Goal: Task Accomplishment & Management: Manage account settings

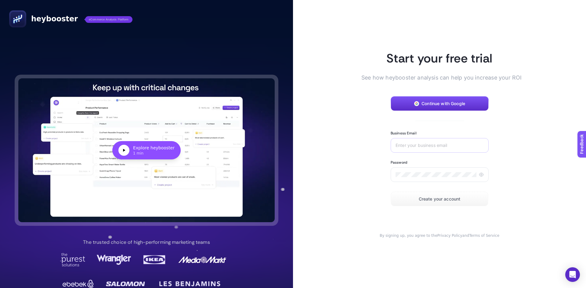
click at [450, 140] on div at bounding box center [440, 145] width 98 height 15
click at [438, 106] on span "Continue with Google" at bounding box center [443, 103] width 44 height 5
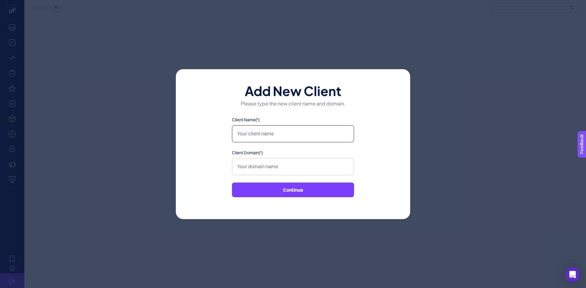
click at [277, 130] on input "Client Name(*)" at bounding box center [293, 133] width 122 height 17
click at [276, 168] on input "Client Domain(*)" at bounding box center [293, 166] width 122 height 17
click at [282, 137] on input "Client Name(*)" at bounding box center [293, 133] width 122 height 17
click at [276, 163] on input "Client Domain(*)" at bounding box center [293, 166] width 122 height 17
click at [263, 136] on input "Arda" at bounding box center [293, 133] width 122 height 17
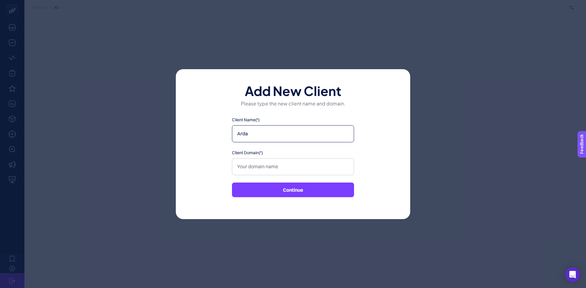
drag, startPoint x: 255, startPoint y: 134, endPoint x: 238, endPoint y: 133, distance: 16.8
click at [238, 133] on input "Arda" at bounding box center [293, 133] width 122 height 17
click at [257, 134] on input "Arda" at bounding box center [293, 133] width 122 height 17
type input "A"
type input "Arda"
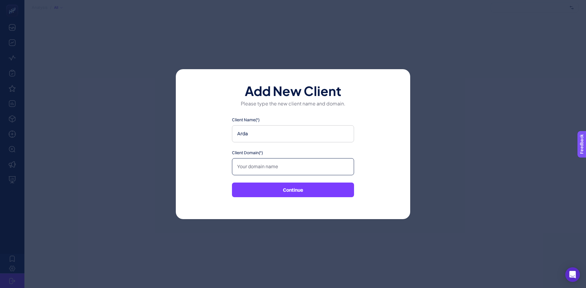
click at [305, 163] on input "Client Domain(*)" at bounding box center [293, 166] width 122 height 17
click at [258, 166] on input "one" at bounding box center [293, 166] width 122 height 17
paste input "https://www.oneingage.com/"
type input "https://www.oneingage.com/"
click at [279, 139] on input "Client Name(*)" at bounding box center [293, 133] width 122 height 17
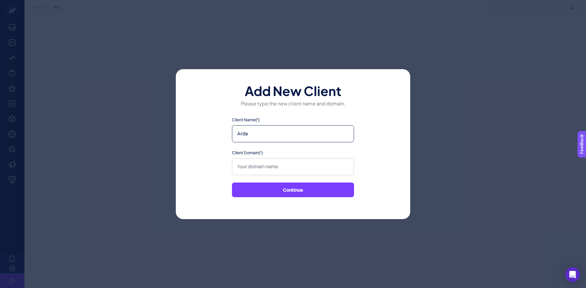
type input "Arda"
click at [290, 166] on input "Client Domain(*)" at bounding box center [293, 166] width 122 height 17
paste input "https://www.oneingage.com/"
type input "https://www.oneingage.com/"
click at [365, 170] on div "Add New Client Please type the new client name and domain. Client Name(*) Arda …" at bounding box center [293, 144] width 234 height 150
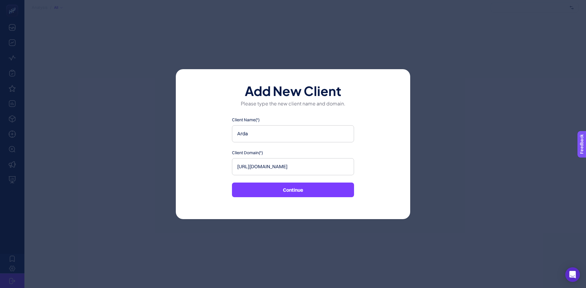
click at [327, 188] on button "Continue" at bounding box center [293, 190] width 122 height 15
type input "Arda"
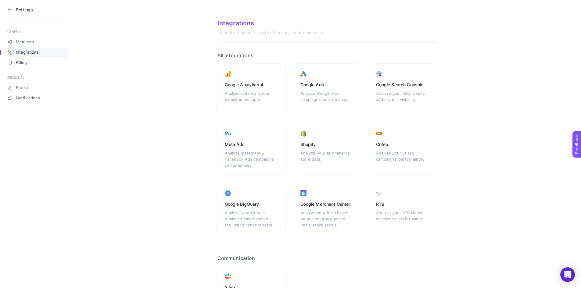
click at [10, 11] on icon at bounding box center [9, 9] width 5 height 5
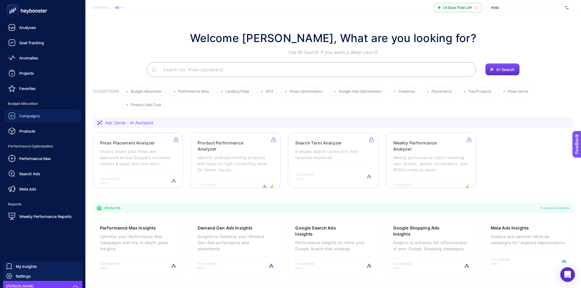
click at [34, 117] on span "Campaigns" at bounding box center [29, 116] width 21 height 5
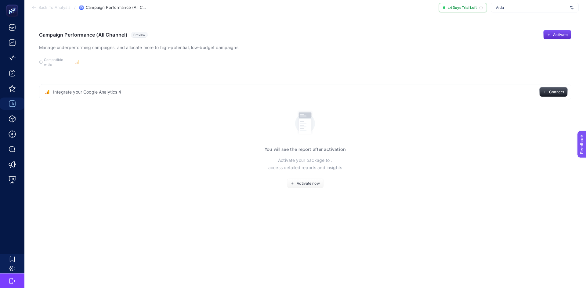
click at [515, 9] on span "Arda" at bounding box center [531, 7] width 71 height 5
click at [526, 64] on section "Campaign Performance (All Channel) Preview Manage underperforming campaigns, an…" at bounding box center [305, 52] width 532 height 45
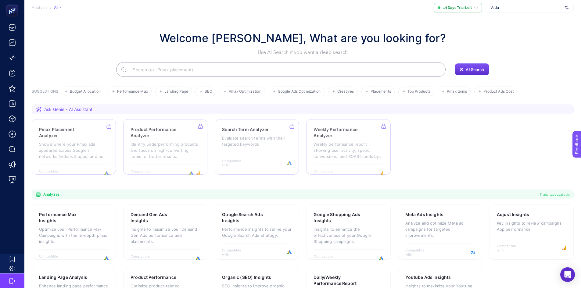
click at [565, 34] on div "Welcome Arda Karca, What are you looking for? Use AI Search if you want a deep …" at bounding box center [303, 43] width 542 height 26
click at [555, 12] on div "Arda" at bounding box center [530, 8] width 88 height 10
click at [553, 9] on input "text" at bounding box center [526, 7] width 71 height 5
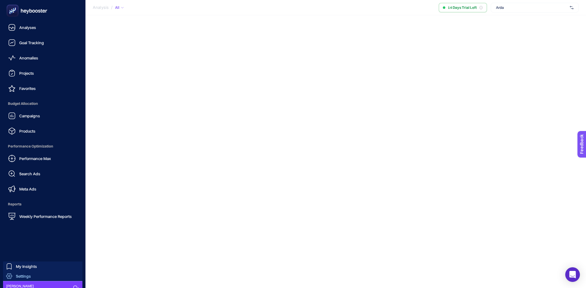
click at [27, 273] on div "Settings" at bounding box center [18, 276] width 25 height 6
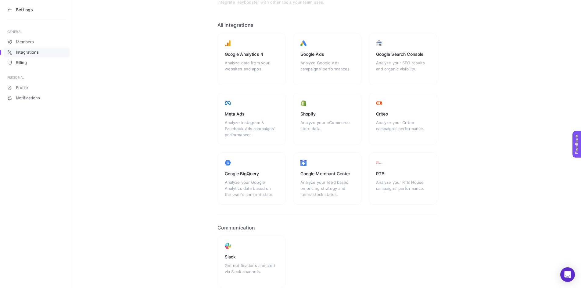
scroll to position [60, 0]
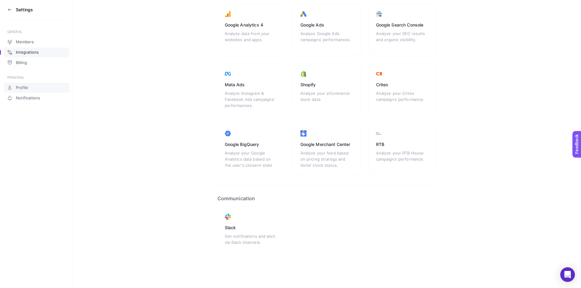
click at [36, 84] on link "Profile" at bounding box center [37, 88] width 66 height 10
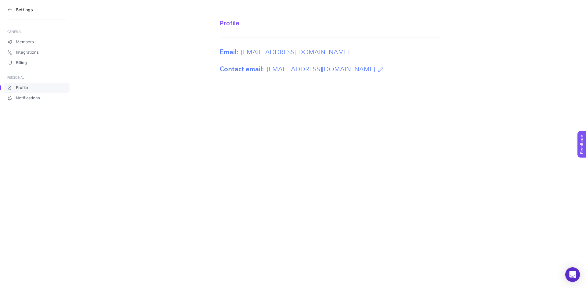
click at [9, 5] on section "Settings" at bounding box center [36, 10] width 59 height 20
click at [27, 44] on span "Members" at bounding box center [25, 42] width 18 height 5
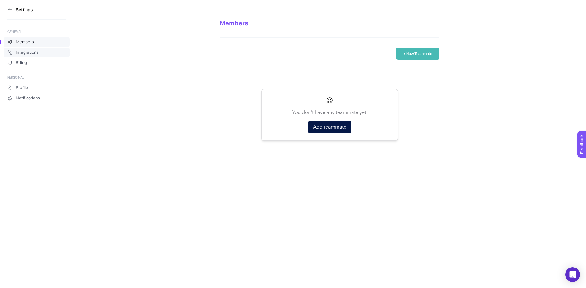
click at [36, 54] on span "Integrations" at bounding box center [27, 52] width 23 height 5
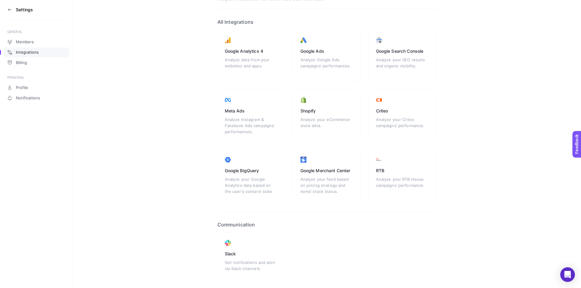
scroll to position [60, 0]
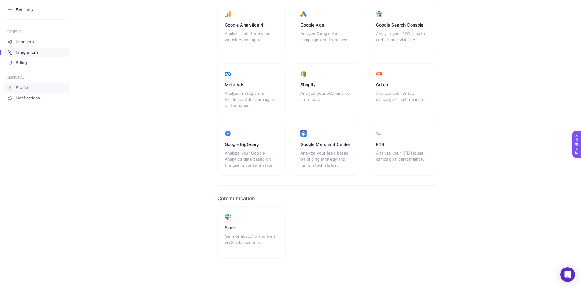
click at [34, 92] on link "Profile" at bounding box center [37, 88] width 66 height 10
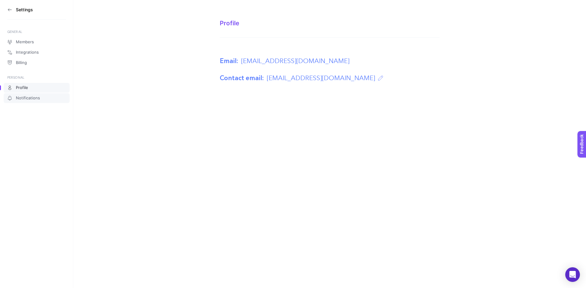
click at [38, 100] on span "Notifications" at bounding box center [28, 98] width 24 height 5
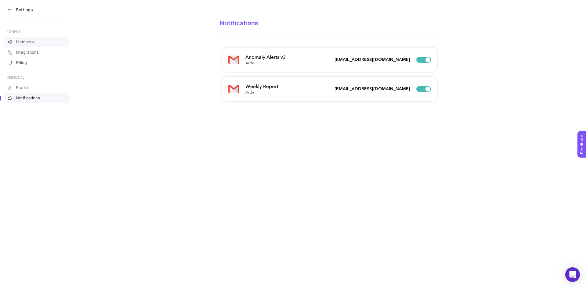
click at [25, 40] on span "Members" at bounding box center [25, 42] width 18 height 5
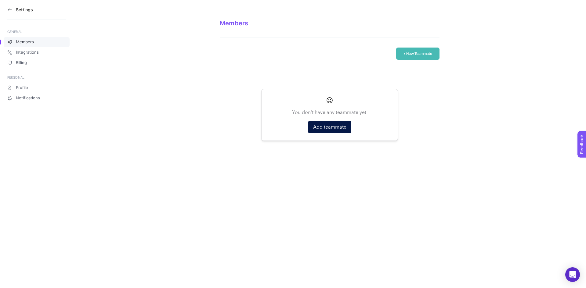
click at [11, 12] on icon at bounding box center [9, 9] width 5 height 5
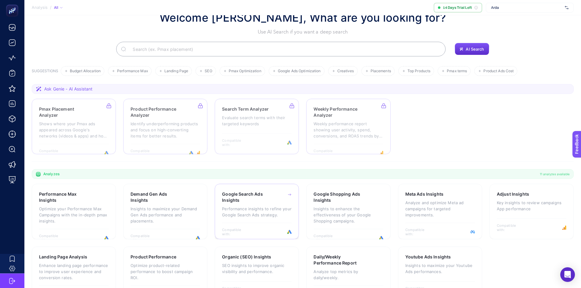
scroll to position [42, 0]
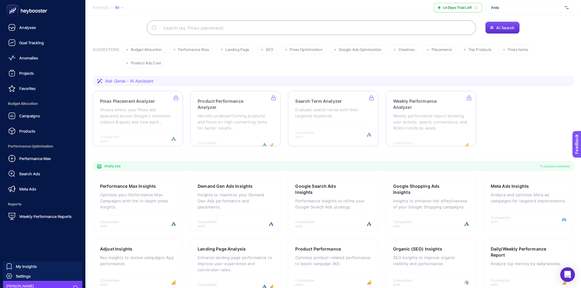
click at [73, 286] on icon at bounding box center [76, 289] width 6 height 6
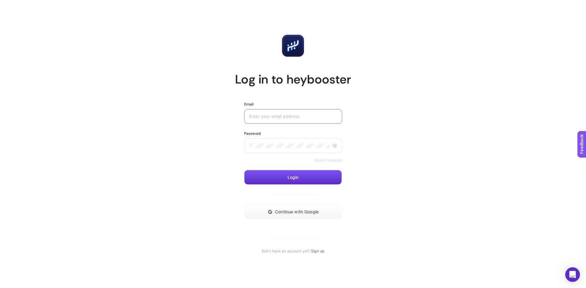
click at [301, 118] on input "Email" at bounding box center [293, 116] width 88 height 5
click at [278, 211] on span "Continue with Google" at bounding box center [297, 212] width 44 height 5
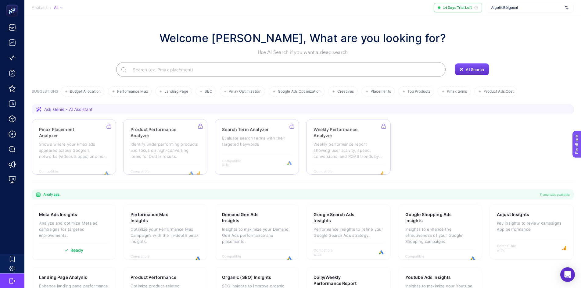
click at [499, 7] on span "Arçelik Bölgesel" at bounding box center [526, 7] width 71 height 5
